Goal: Transaction & Acquisition: Subscribe to service/newsletter

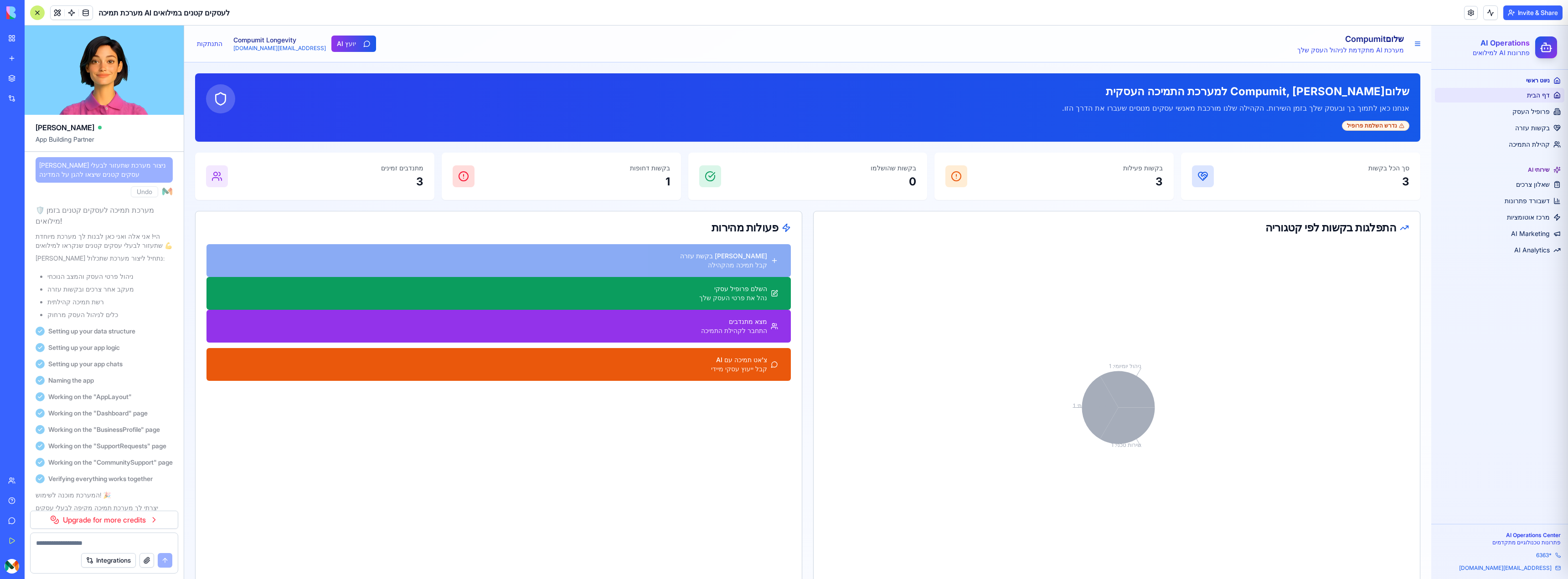
scroll to position [6518, 0]
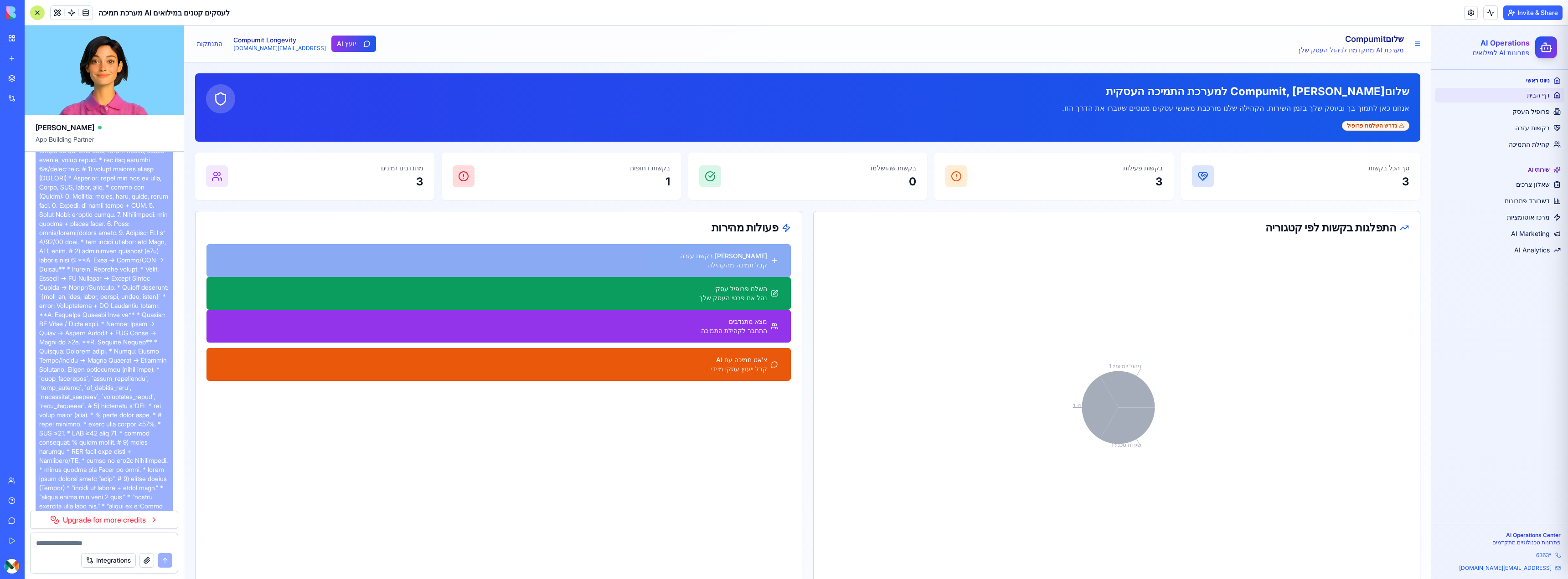
click at [153, 525] on link "Upgrade for more credits" at bounding box center [103, 519] width 148 height 18
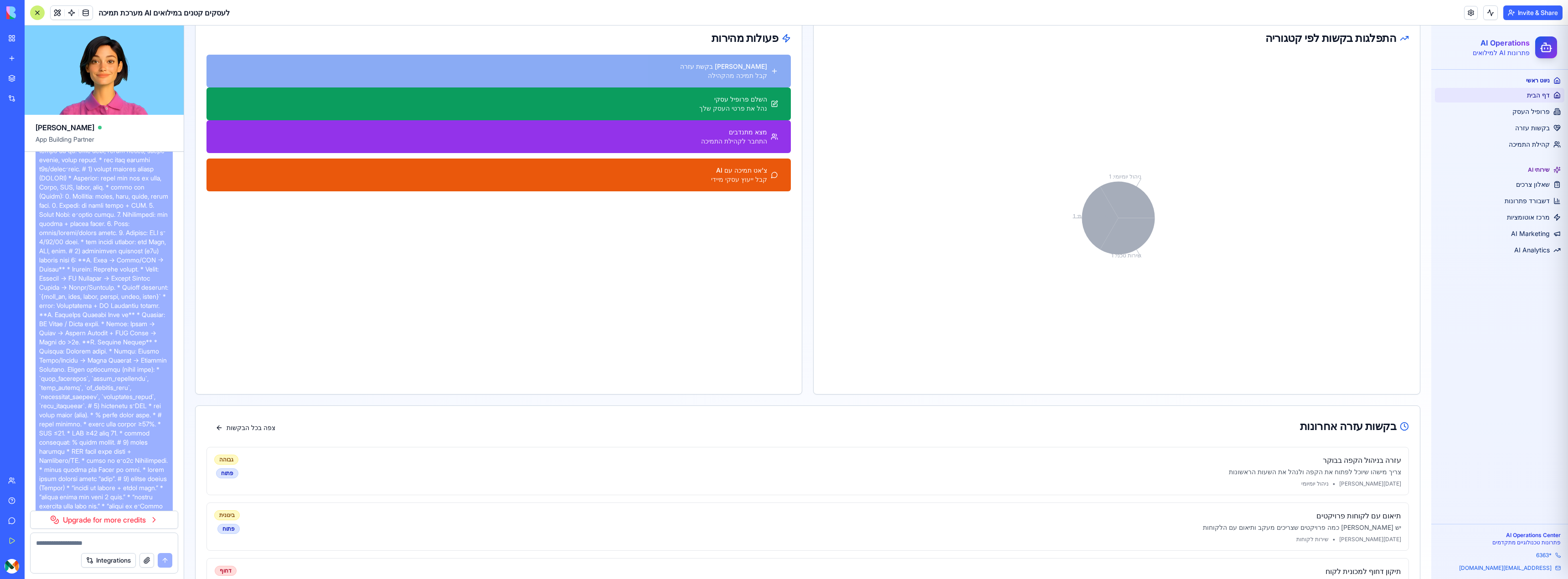
scroll to position [237, 0]
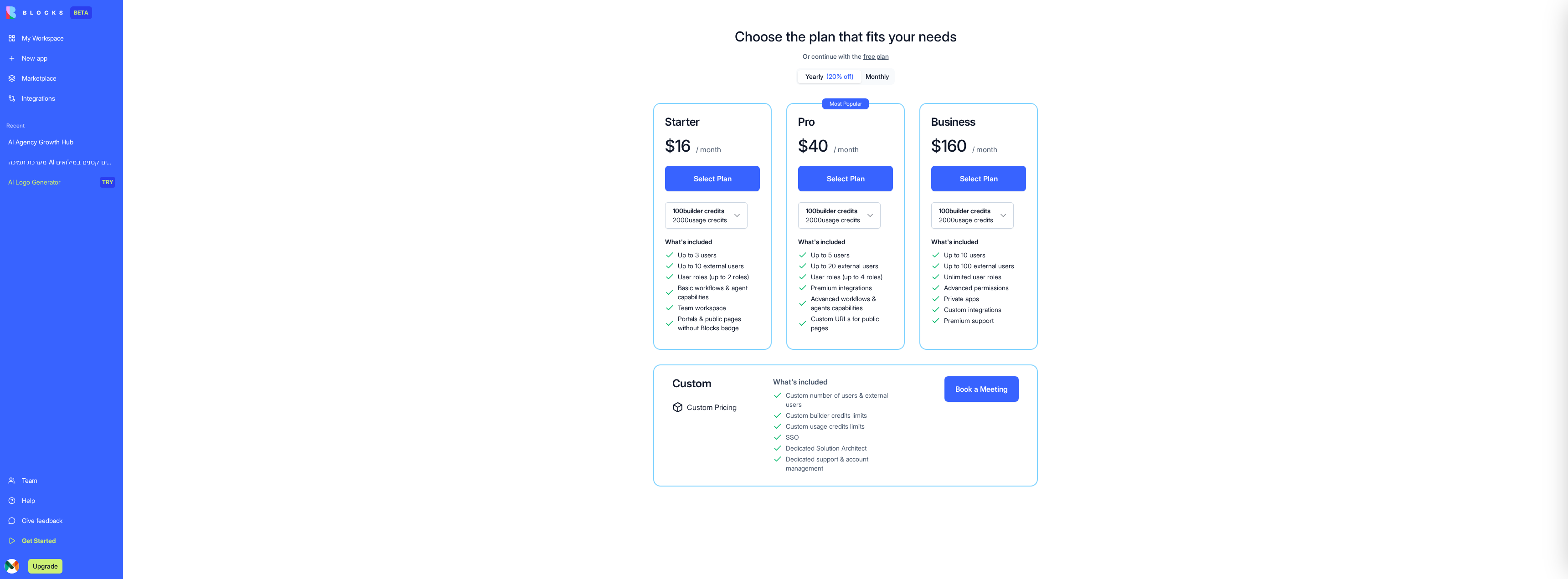
click at [79, 153] on link "מערכת תמיכה AI לעסקים קטנים במילואים" at bounding box center [61, 162] width 117 height 18
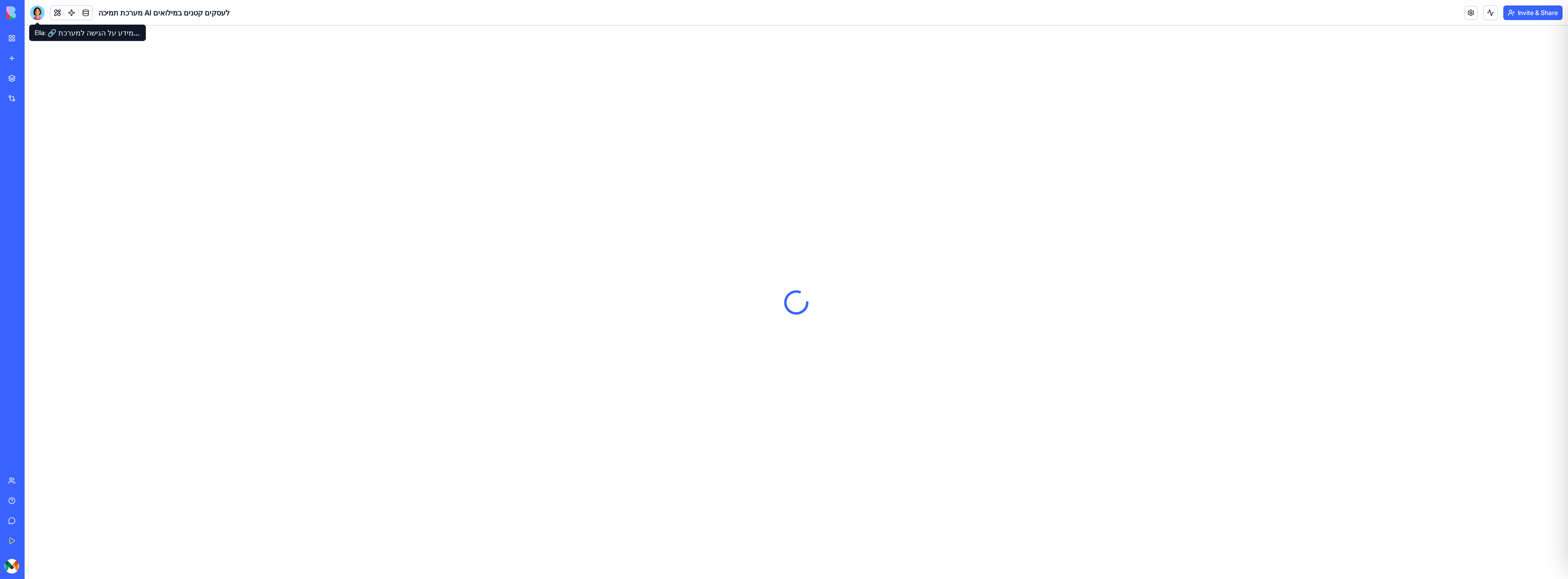
click at [43, 13] on div at bounding box center [37, 13] width 15 height 15
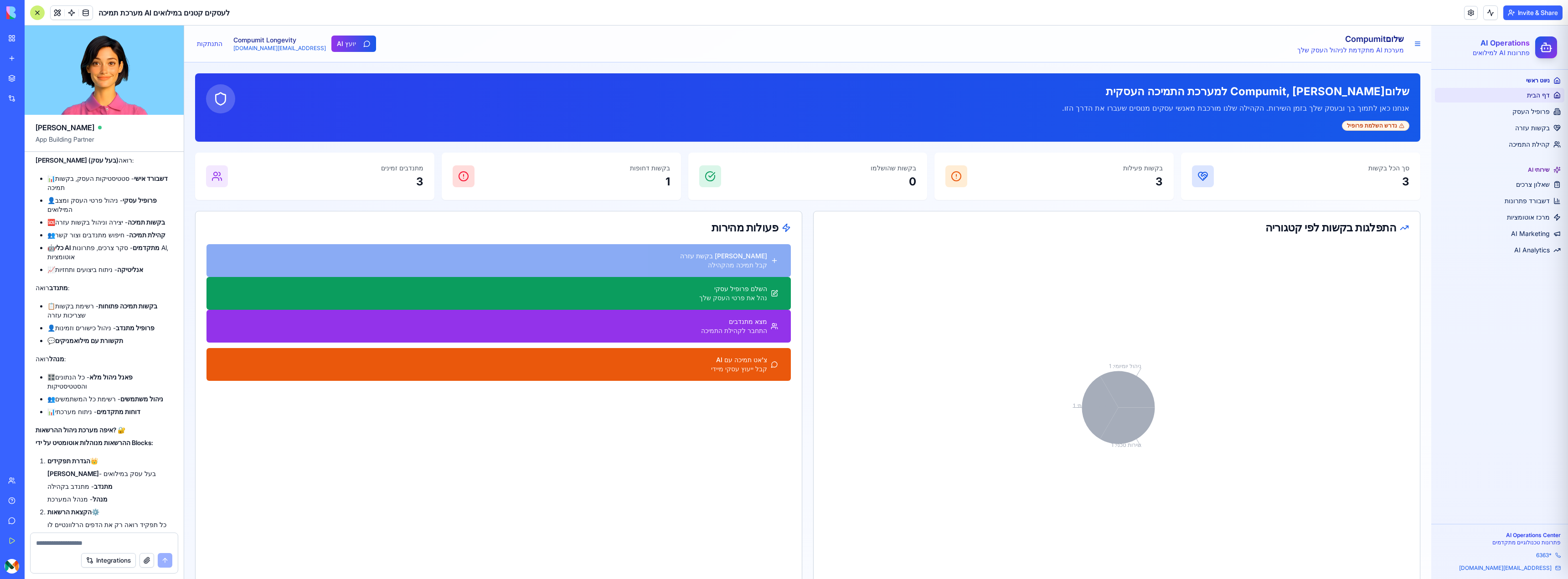
scroll to position [5072, 0]
